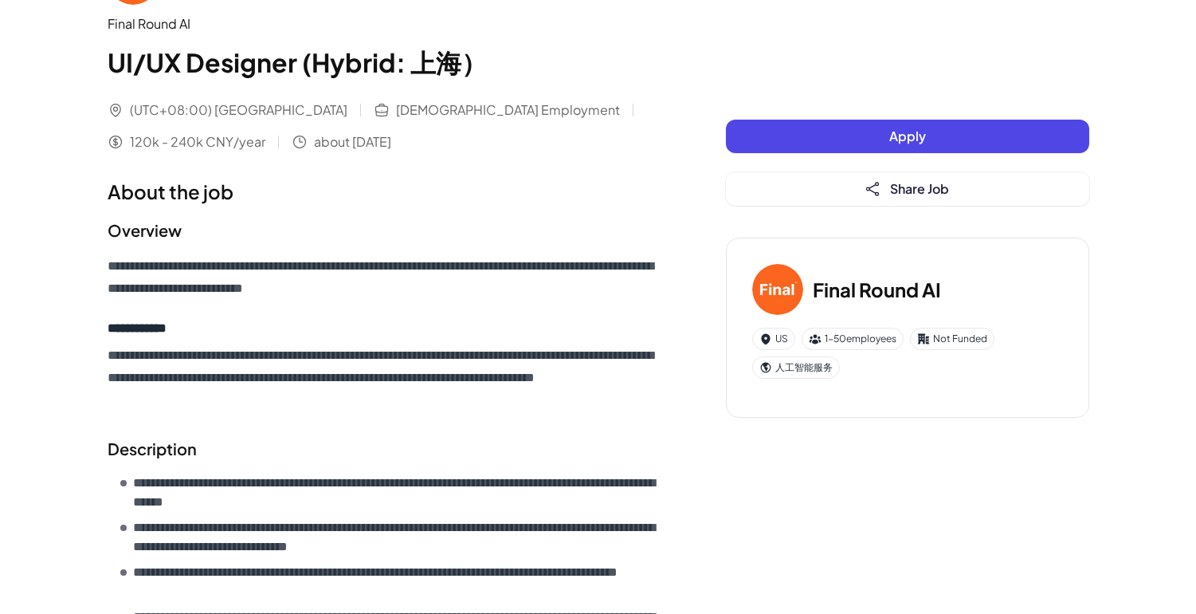
scroll to position [70, 0]
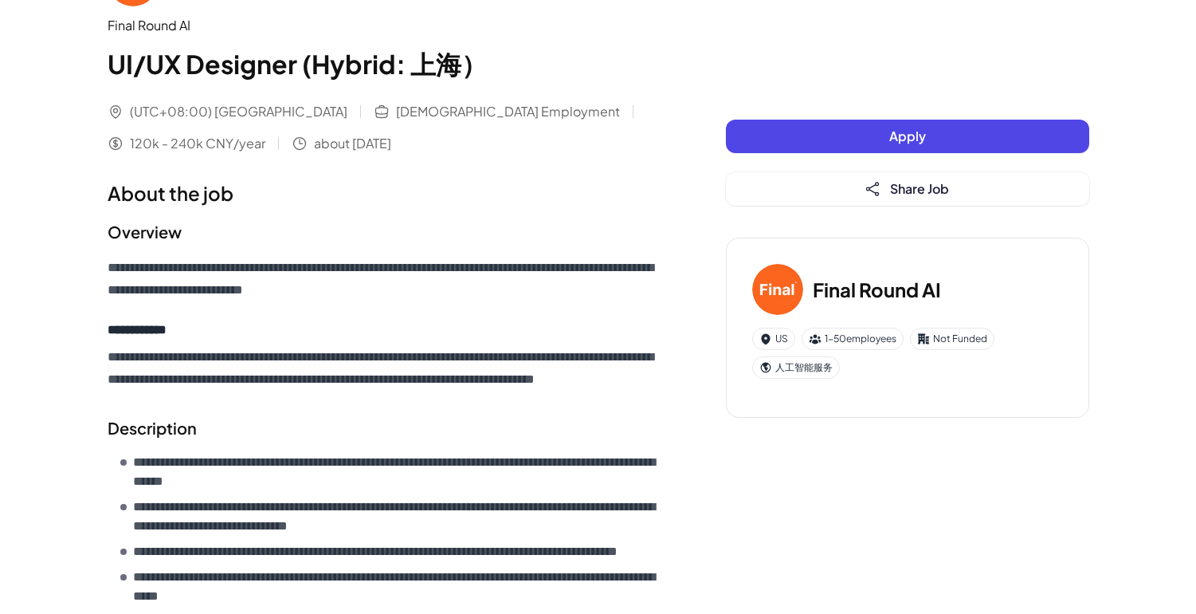
click at [411, 165] on div "**********" at bounding box center [385, 521] width 555 height 1133
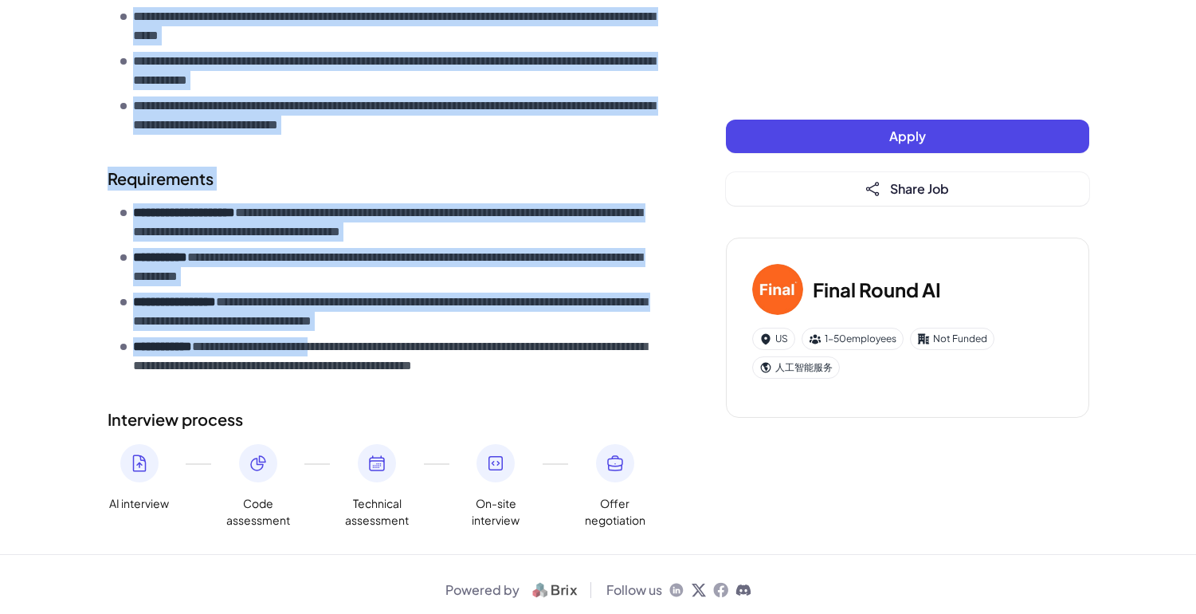
scroll to position [683, 0]
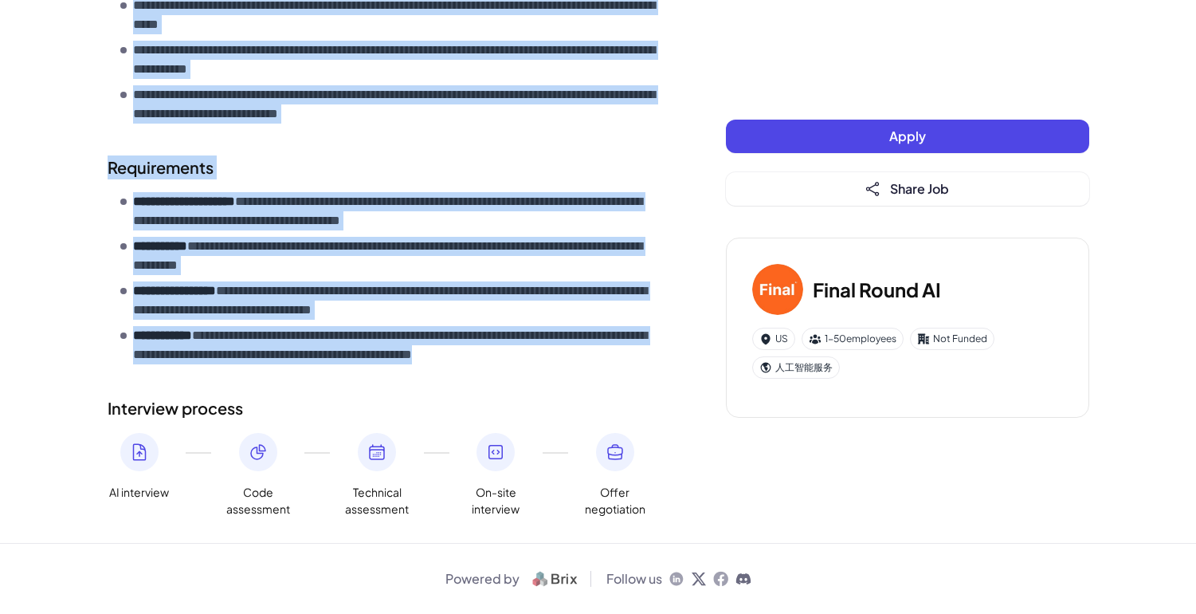
drag, startPoint x: 112, startPoint y: 57, endPoint x: 623, endPoint y: 376, distance: 603.3
copy div "**********"
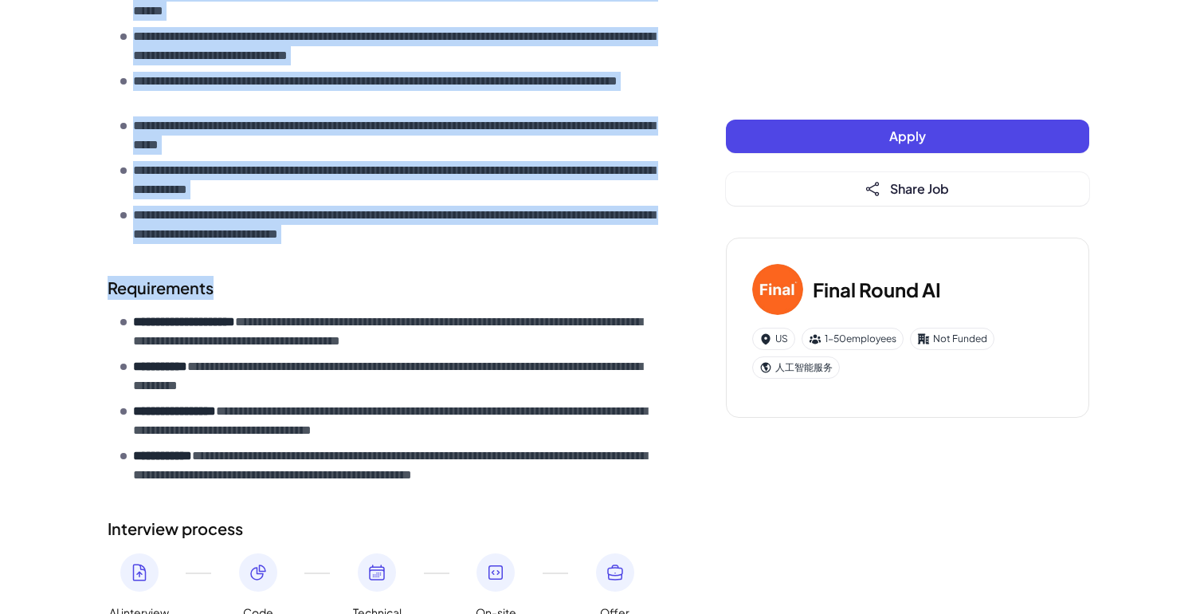
scroll to position [436, 0]
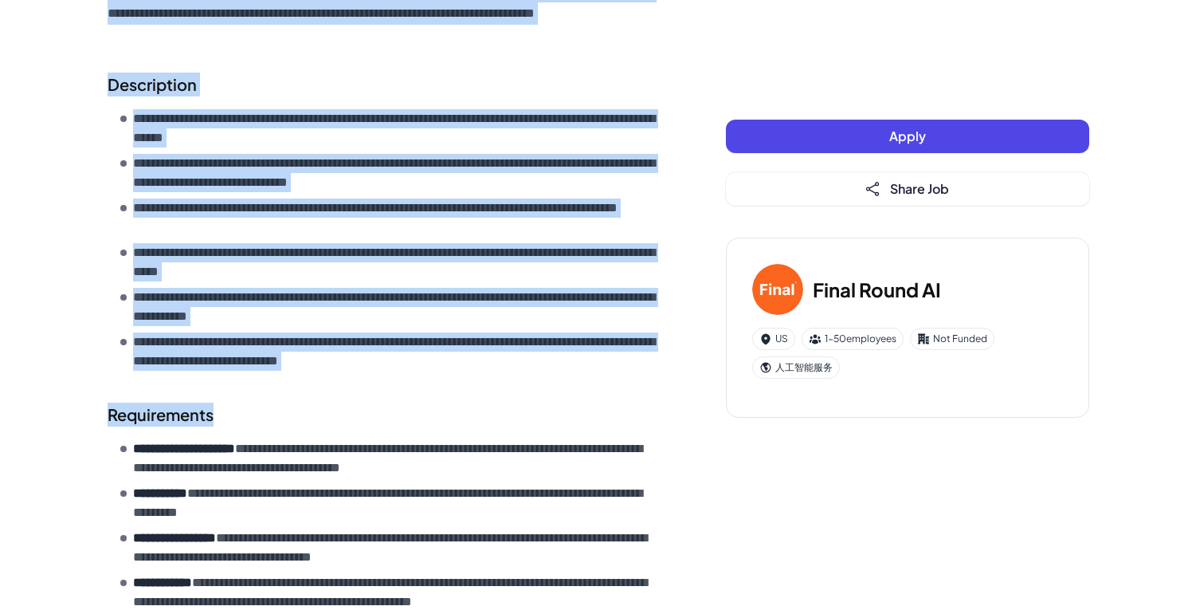
click at [886, 130] on button "Apply" at bounding box center [907, 136] width 363 height 33
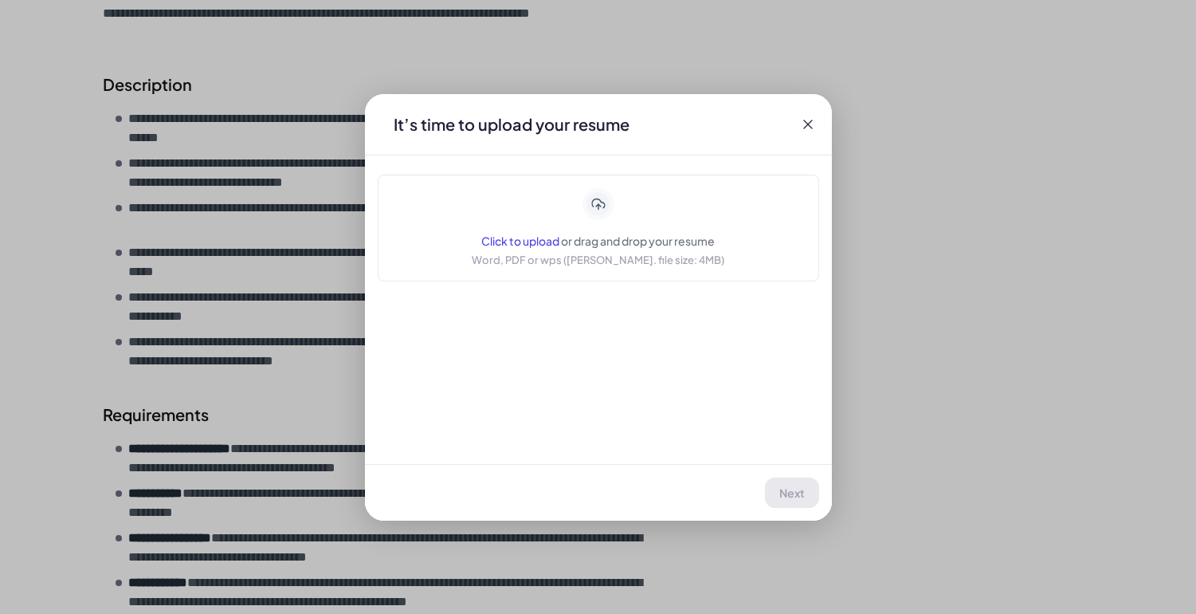
click at [600, 202] on icon at bounding box center [598, 204] width 28 height 28
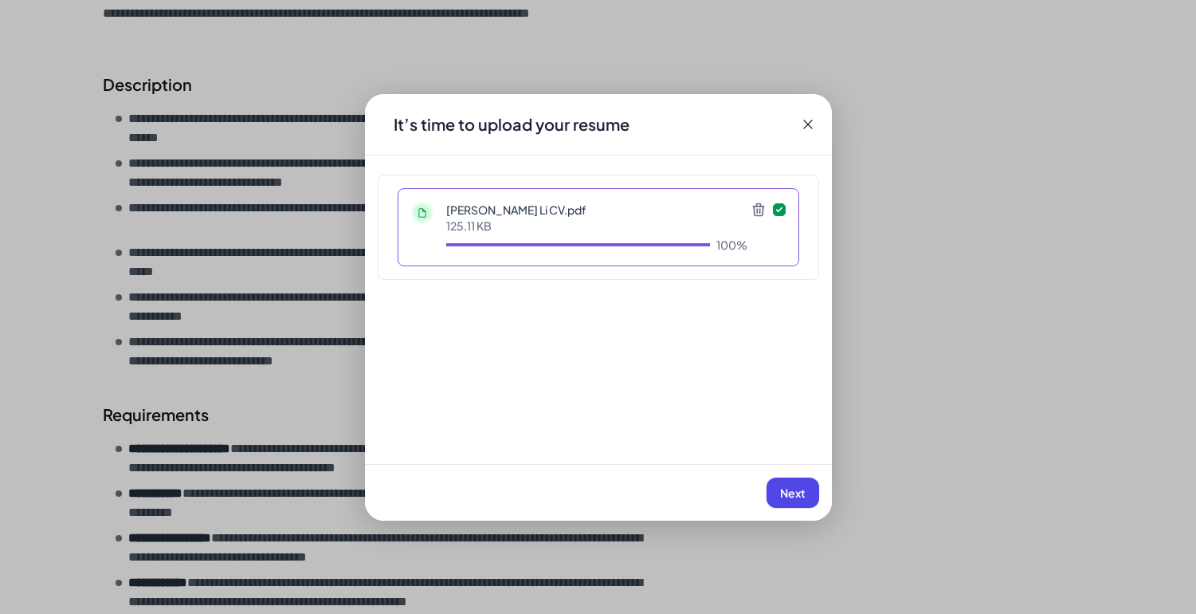
click at [784, 498] on button "Next" at bounding box center [793, 492] width 53 height 30
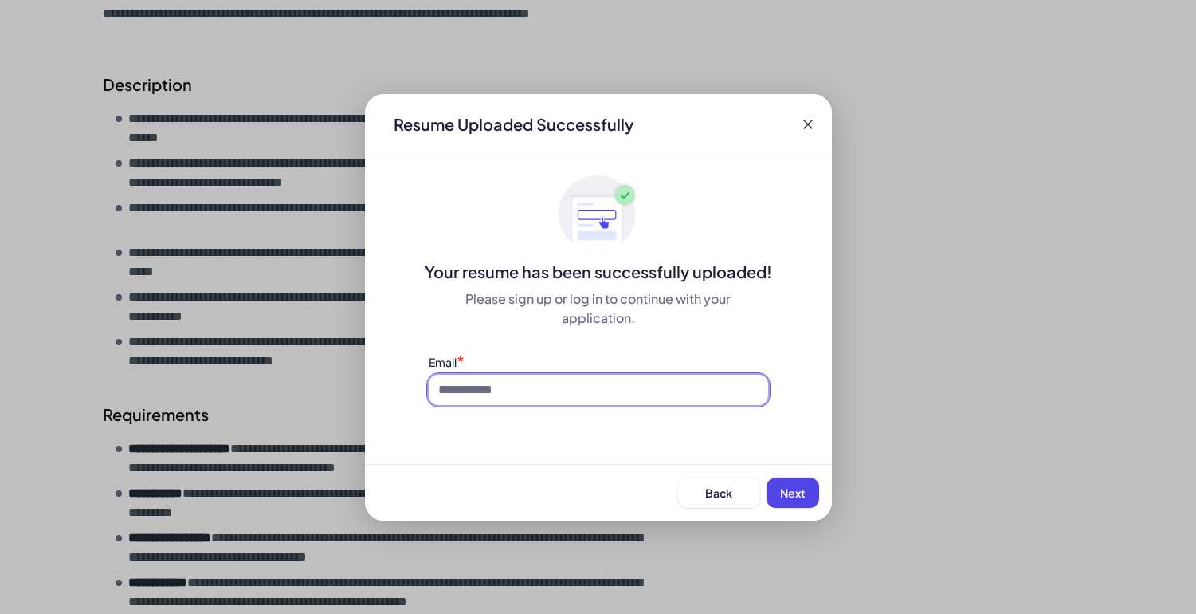
click at [658, 380] on input at bounding box center [599, 390] width 340 height 30
type input "**********"
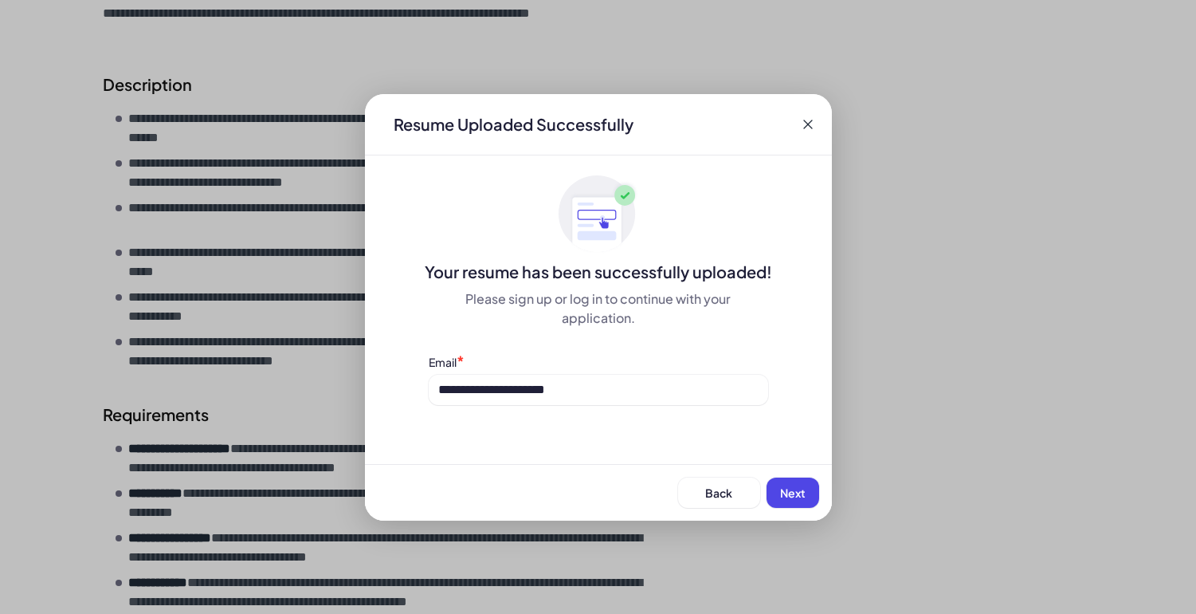
click at [795, 501] on button "Next" at bounding box center [793, 492] width 53 height 30
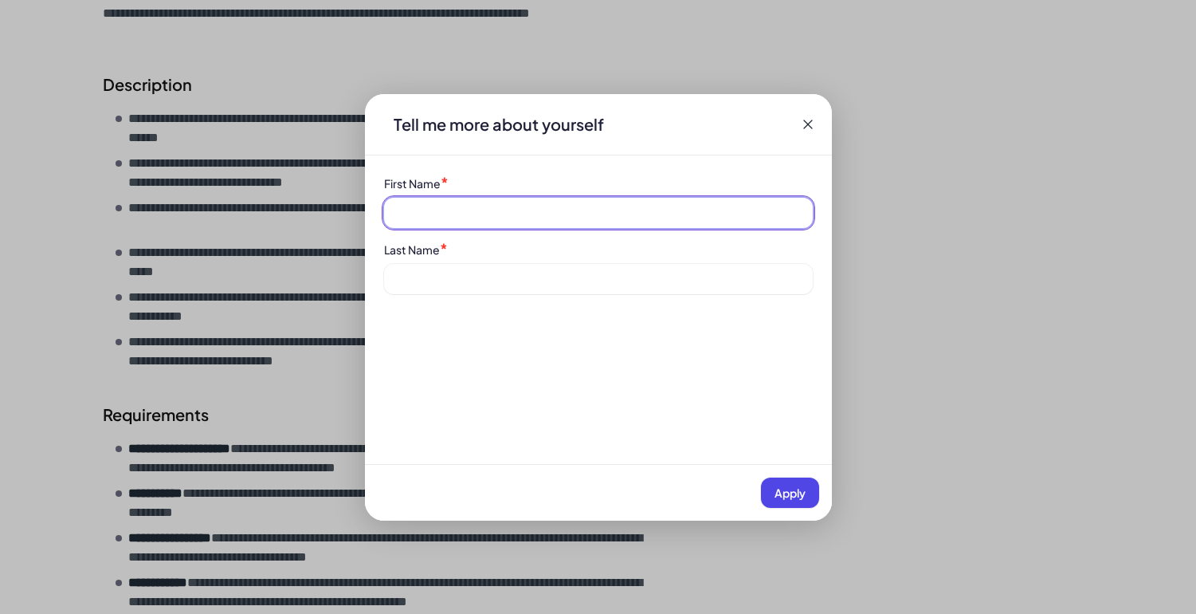
click at [635, 209] on input at bounding box center [598, 213] width 429 height 30
type input "******"
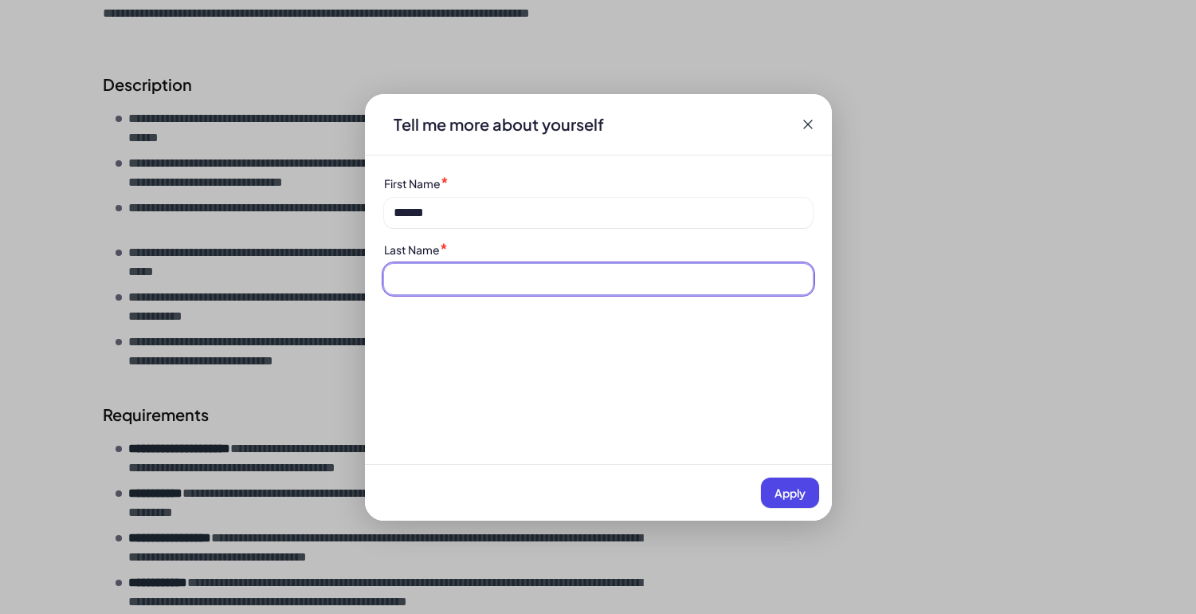
click at [599, 288] on input at bounding box center [598, 279] width 429 height 30
type input "**"
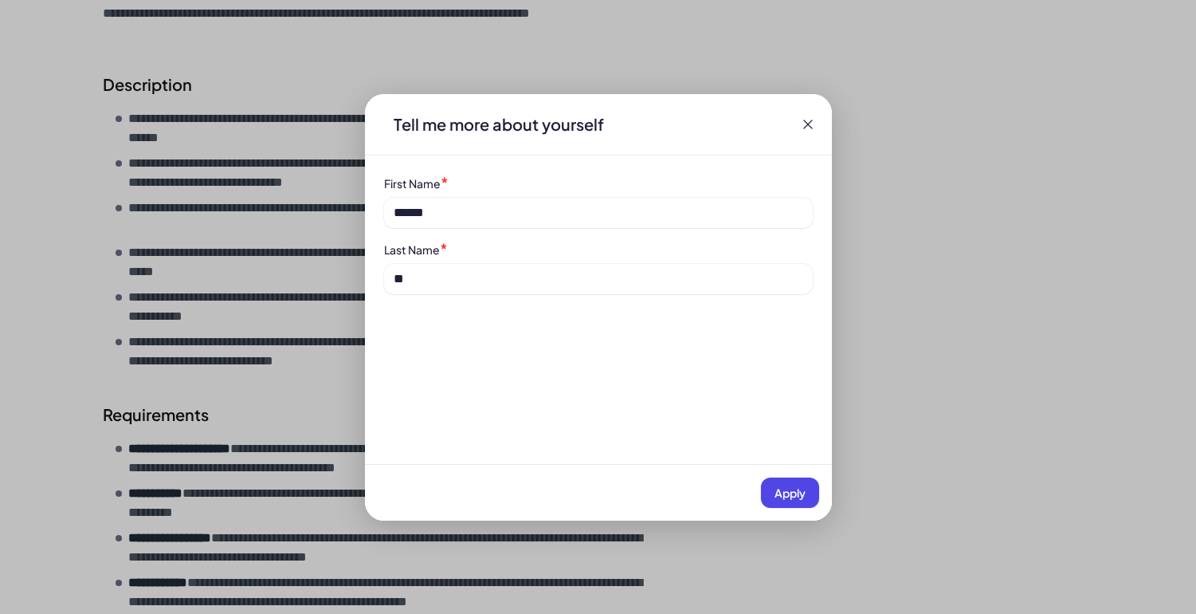
click at [790, 478] on button "Apply" at bounding box center [790, 492] width 58 height 30
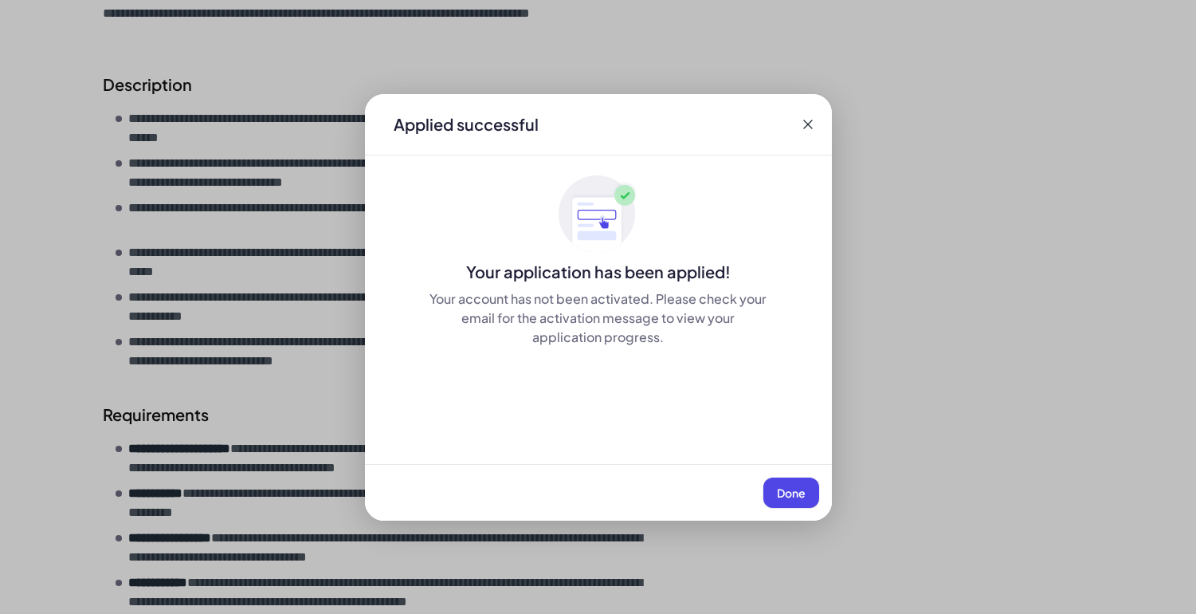
click at [810, 485] on button "Done" at bounding box center [792, 492] width 56 height 30
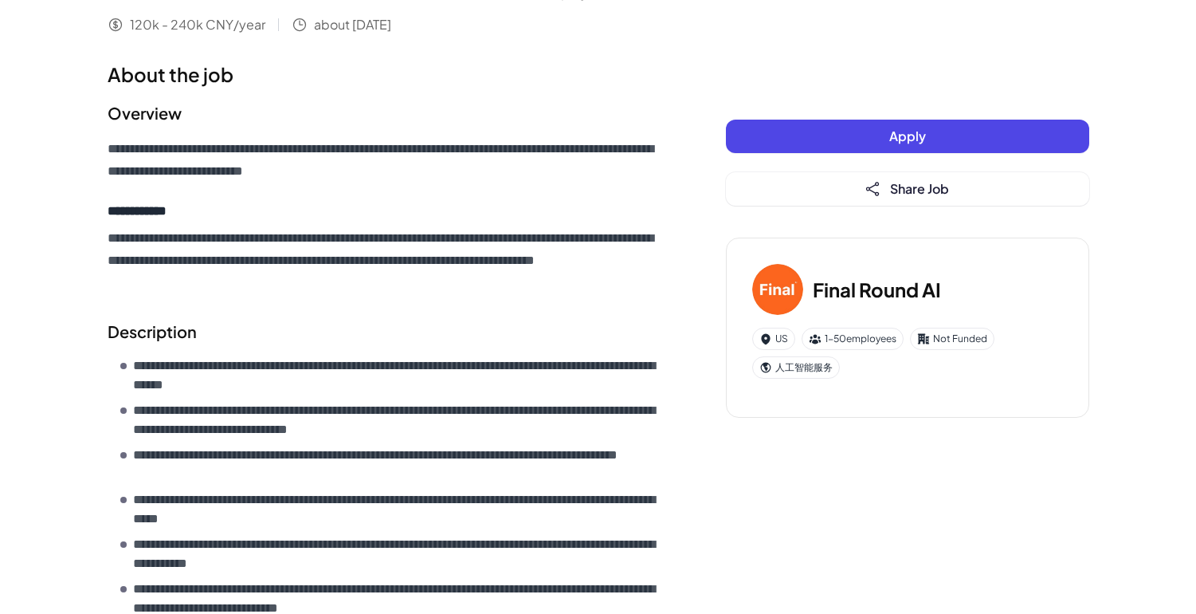
scroll to position [0, 0]
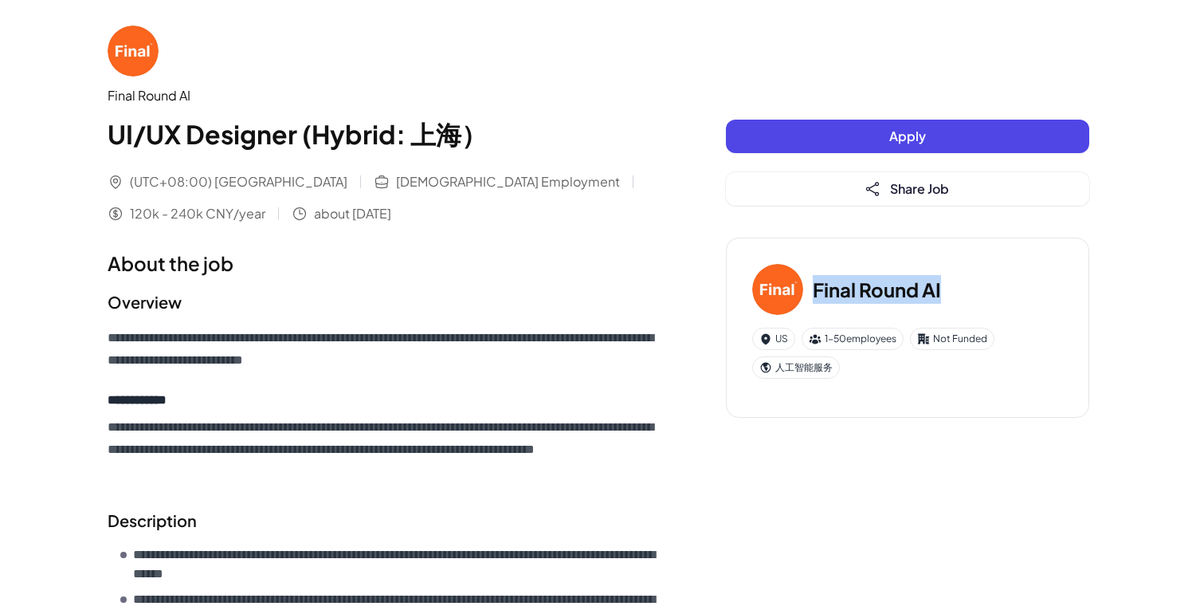
drag, startPoint x: 815, startPoint y: 289, endPoint x: 961, endPoint y: 289, distance: 146.7
click at [961, 289] on div "Final Round AI" at bounding box center [907, 289] width 311 height 51
copy h3 "Final Round AI"
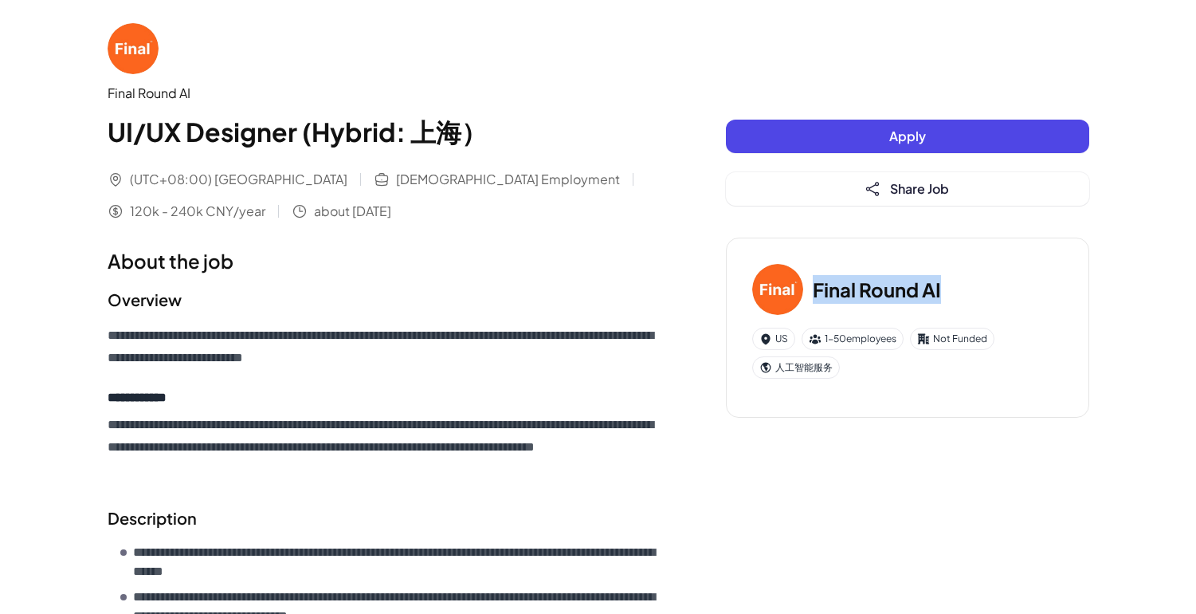
scroll to position [326, 0]
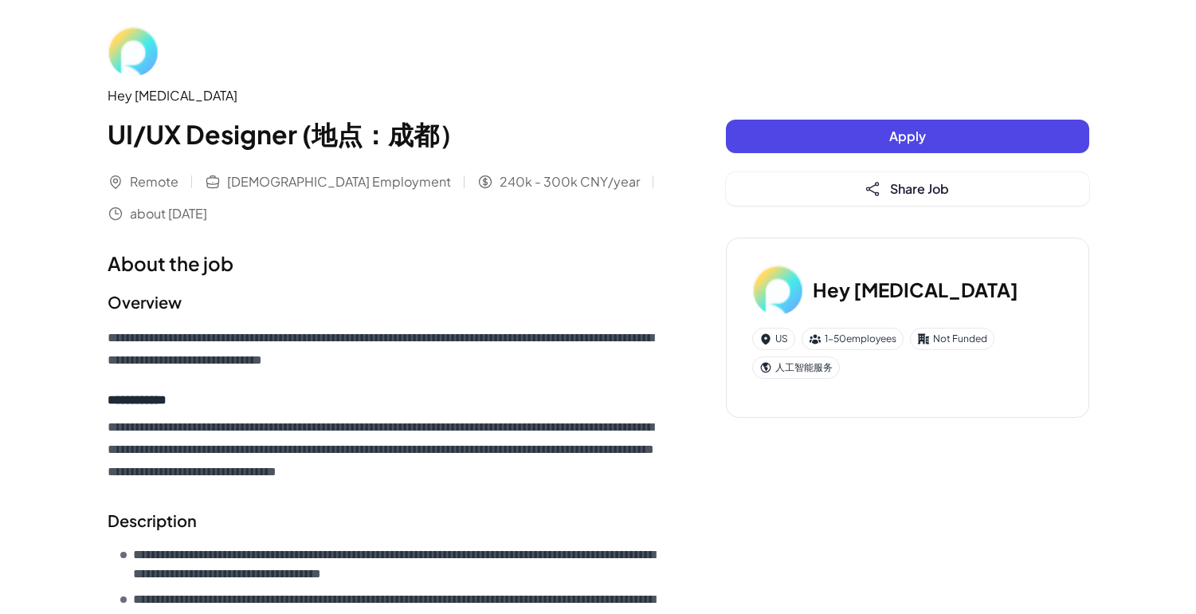
click at [882, 139] on button "Apply" at bounding box center [907, 136] width 363 height 33
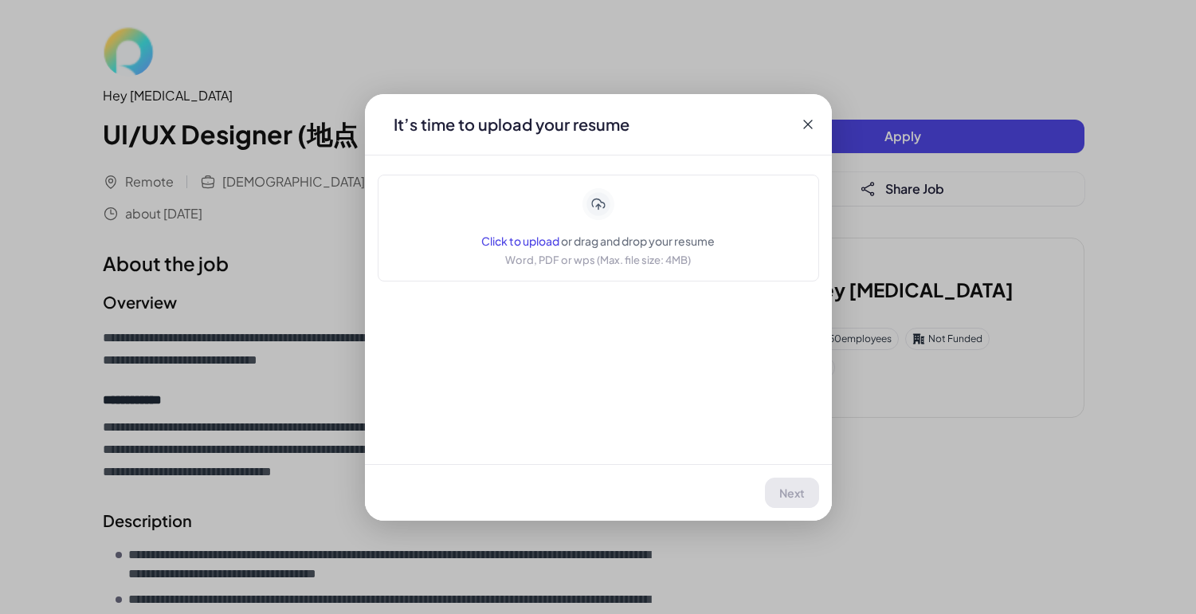
click at [807, 120] on icon at bounding box center [808, 124] width 16 height 16
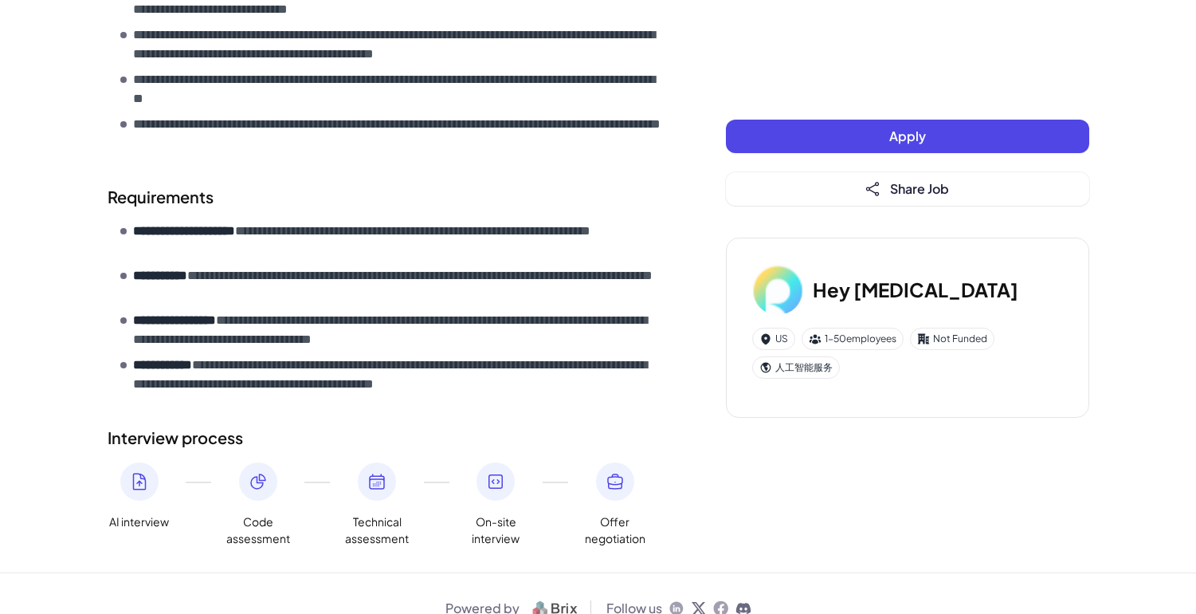
scroll to position [288, 0]
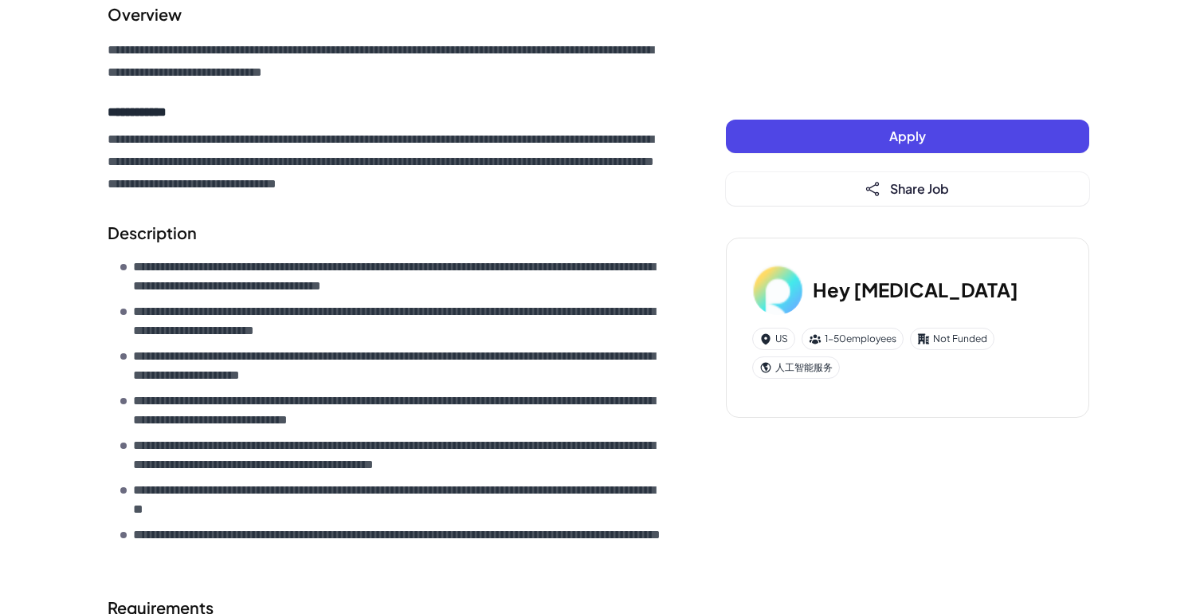
click at [820, 148] on button "Apply" at bounding box center [907, 136] width 363 height 33
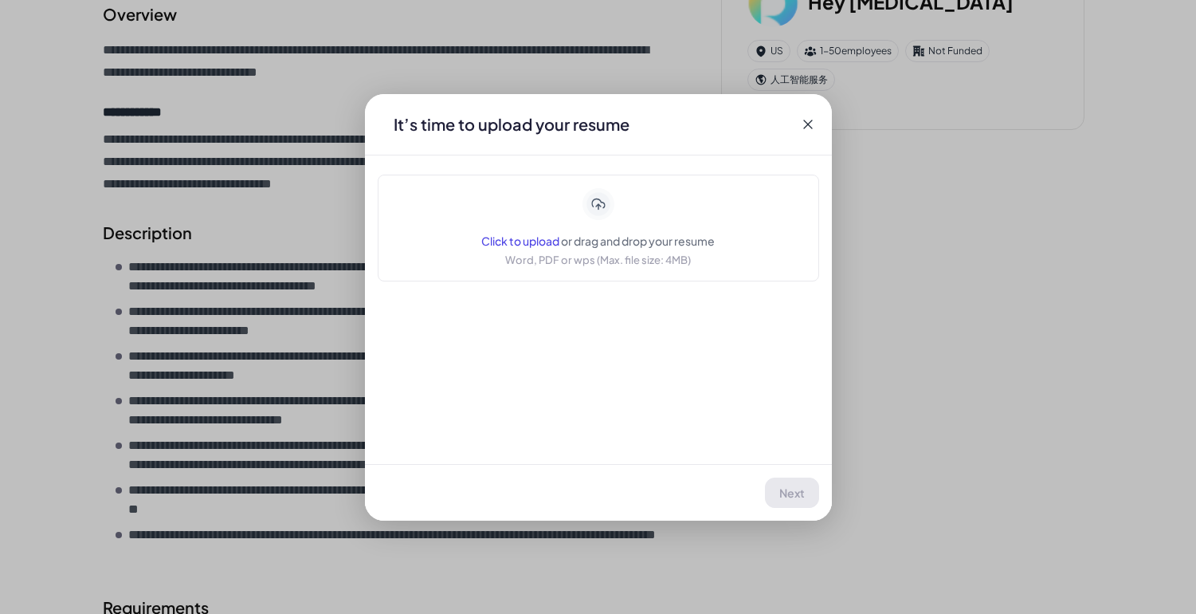
click at [597, 214] on icon at bounding box center [598, 204] width 28 height 28
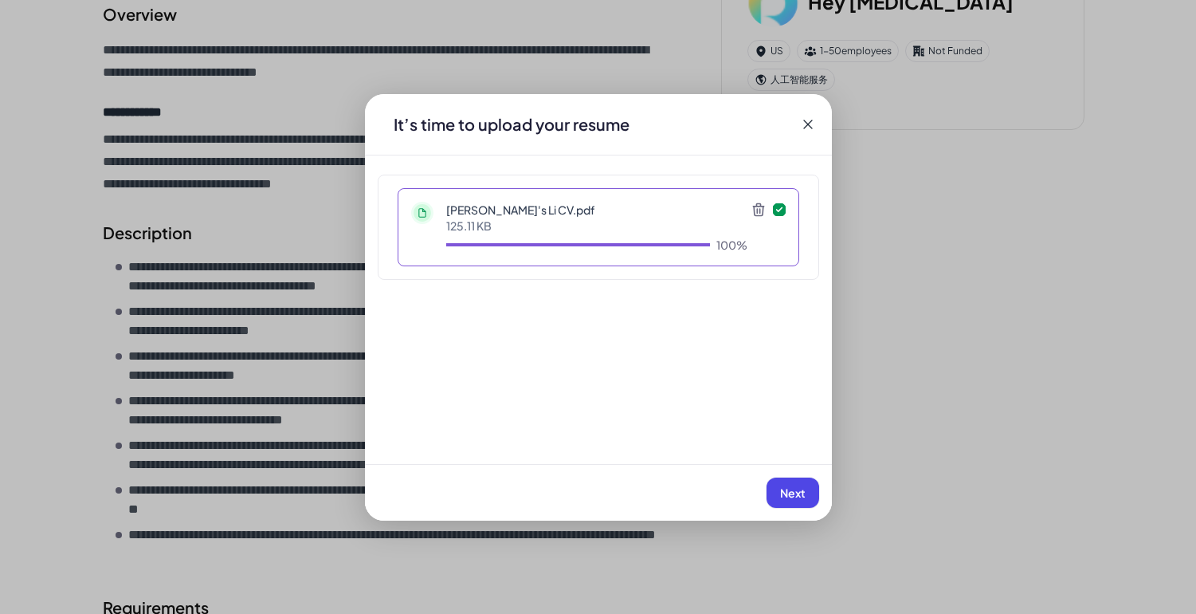
click at [795, 501] on button "Next" at bounding box center [793, 492] width 53 height 30
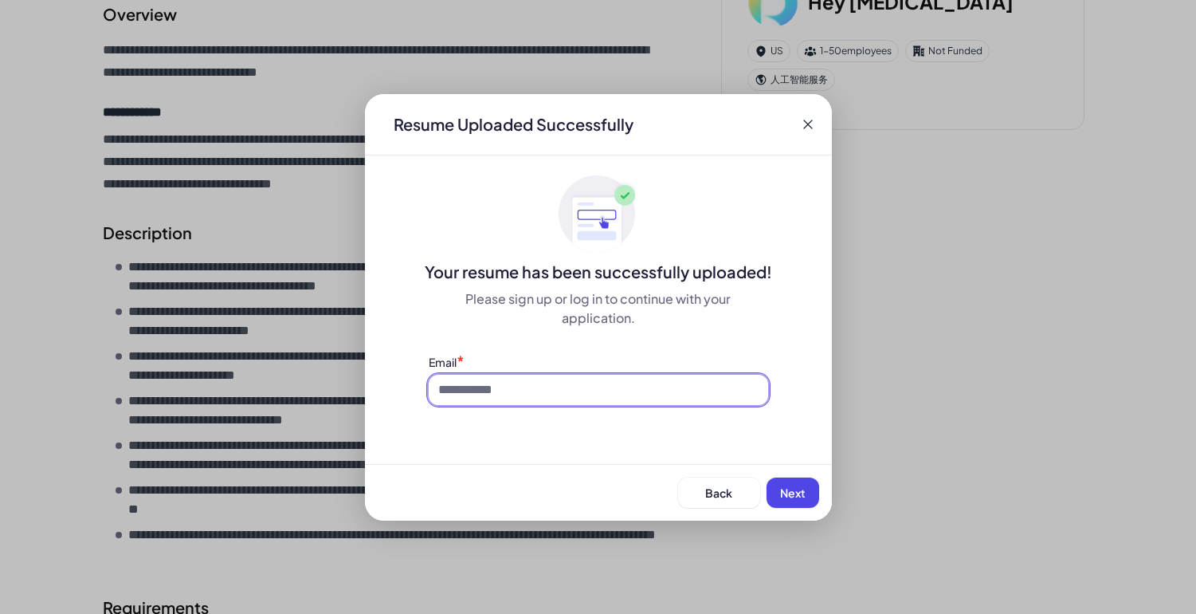
click at [665, 404] on input at bounding box center [599, 390] width 340 height 30
type input "**********"
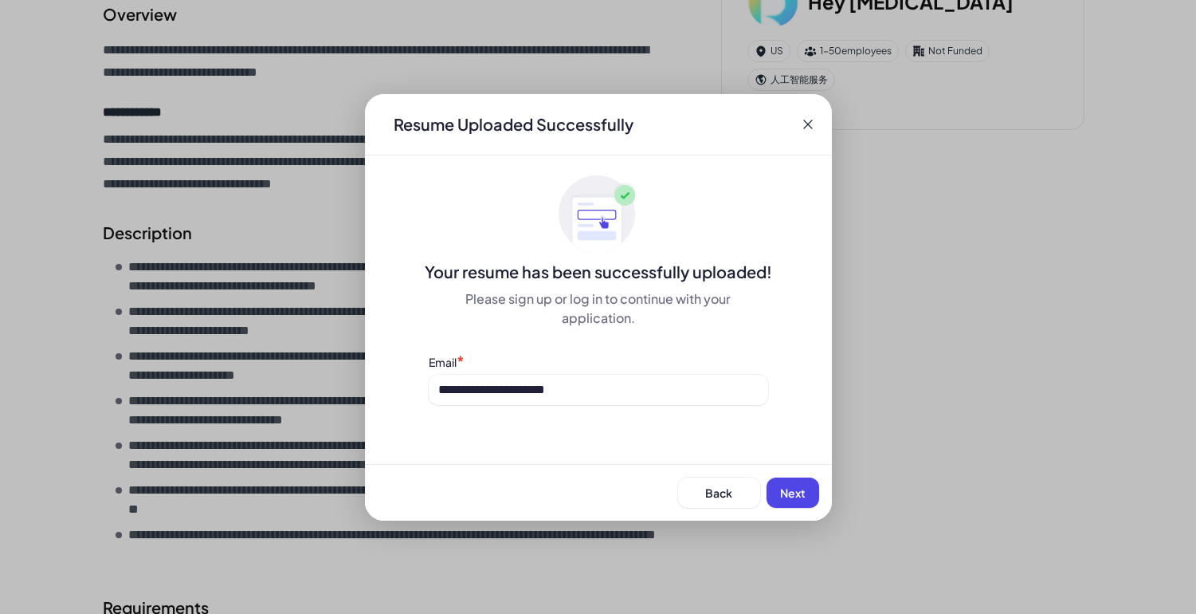
click at [810, 490] on button "Next" at bounding box center [793, 492] width 53 height 30
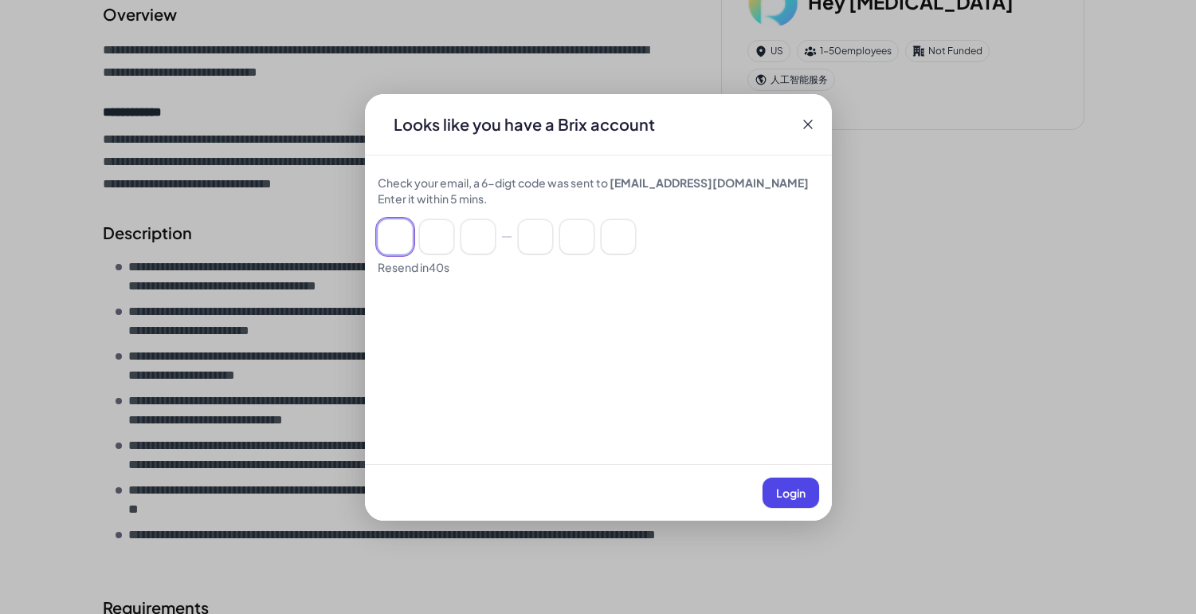
click at [406, 240] on input at bounding box center [395, 236] width 35 height 35
type input "*"
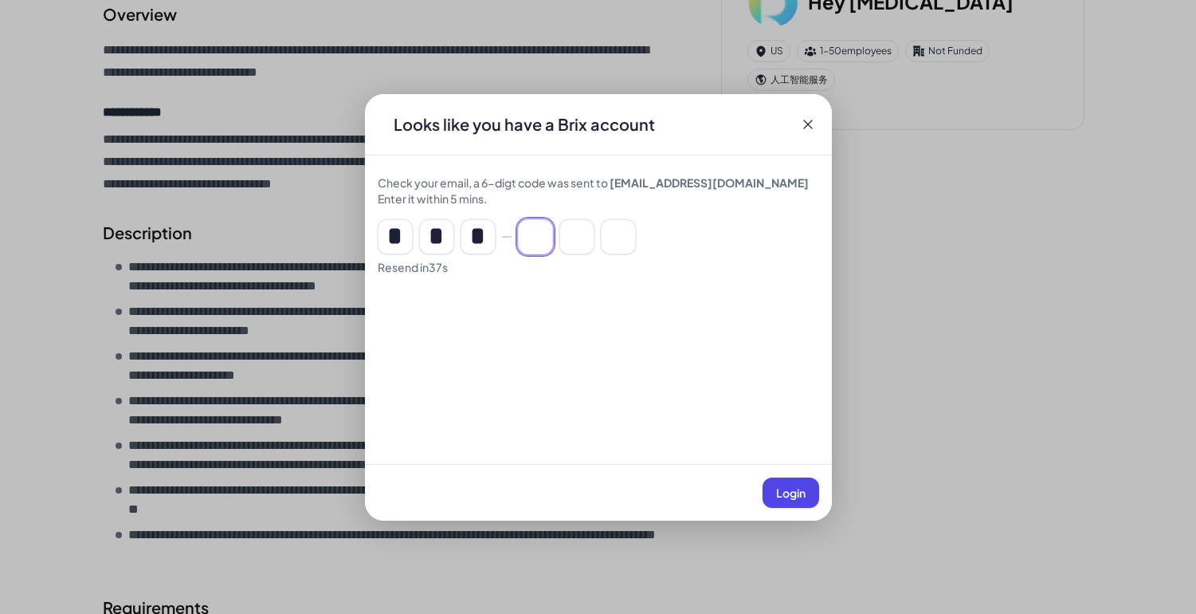
type input "*"
click at [782, 502] on button "Login" at bounding box center [791, 492] width 57 height 30
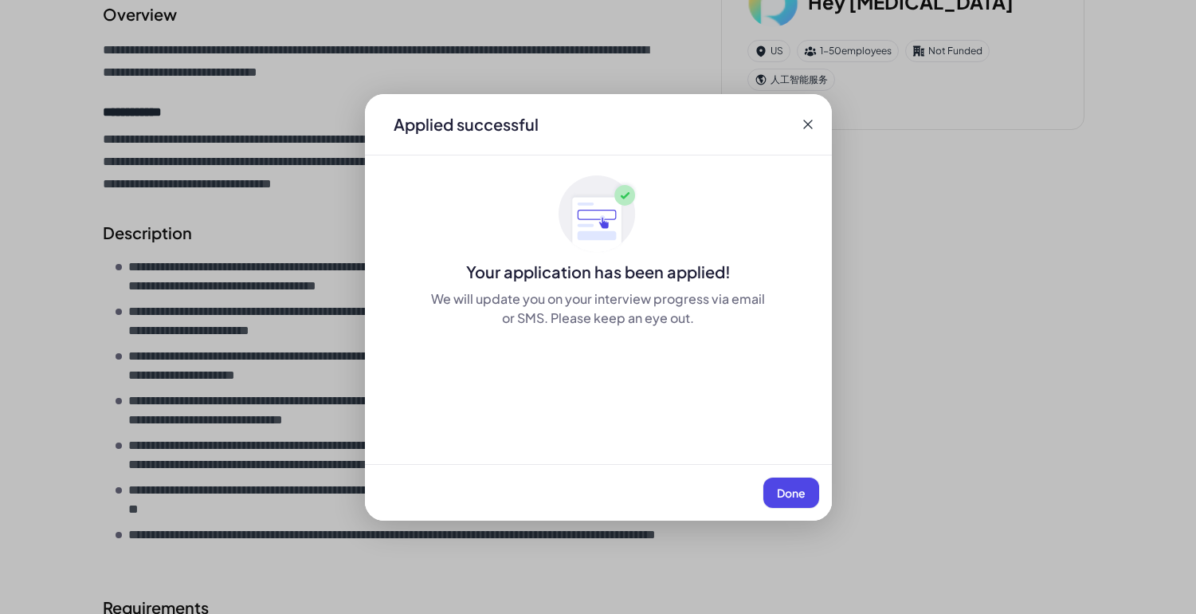
click at [790, 496] on span "Done" at bounding box center [791, 492] width 29 height 14
